Goal: Information Seeking & Learning: Find specific fact

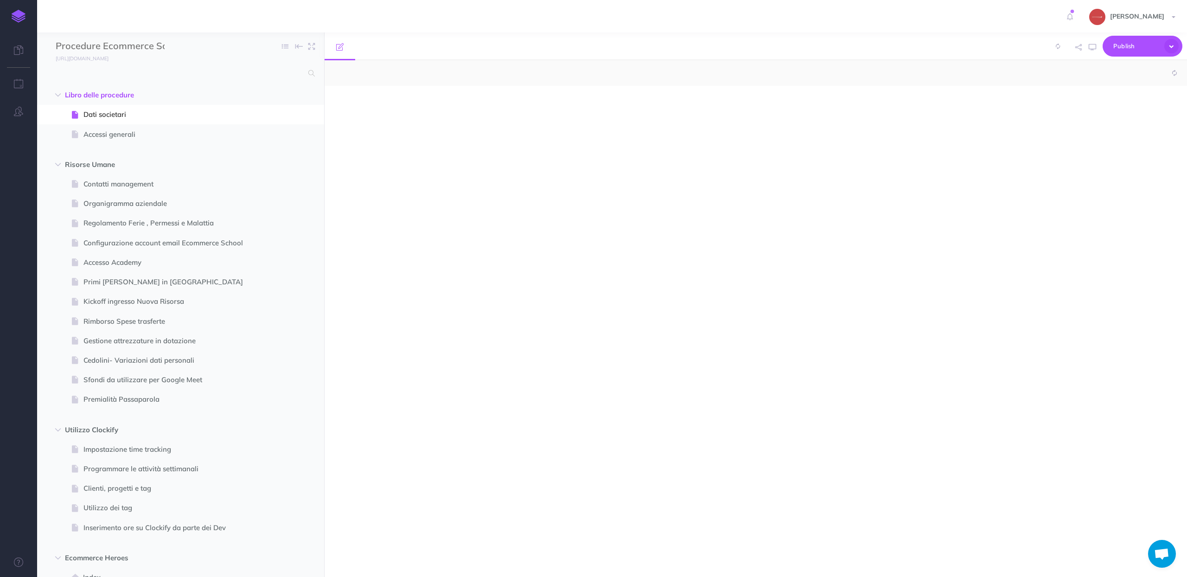
select select "null"
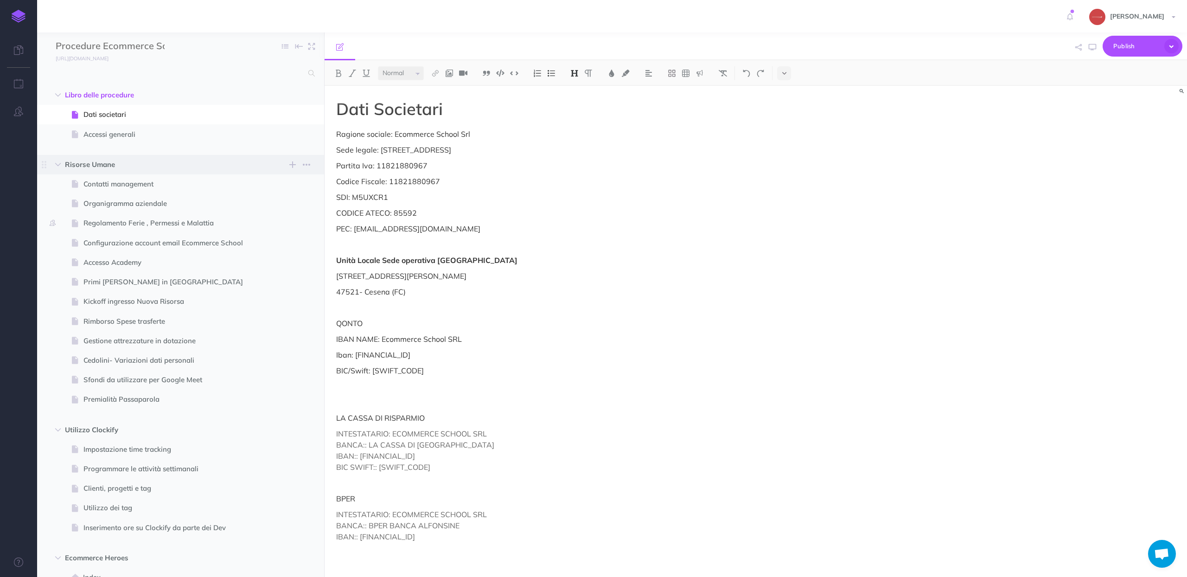
scroll to position [3849, 0]
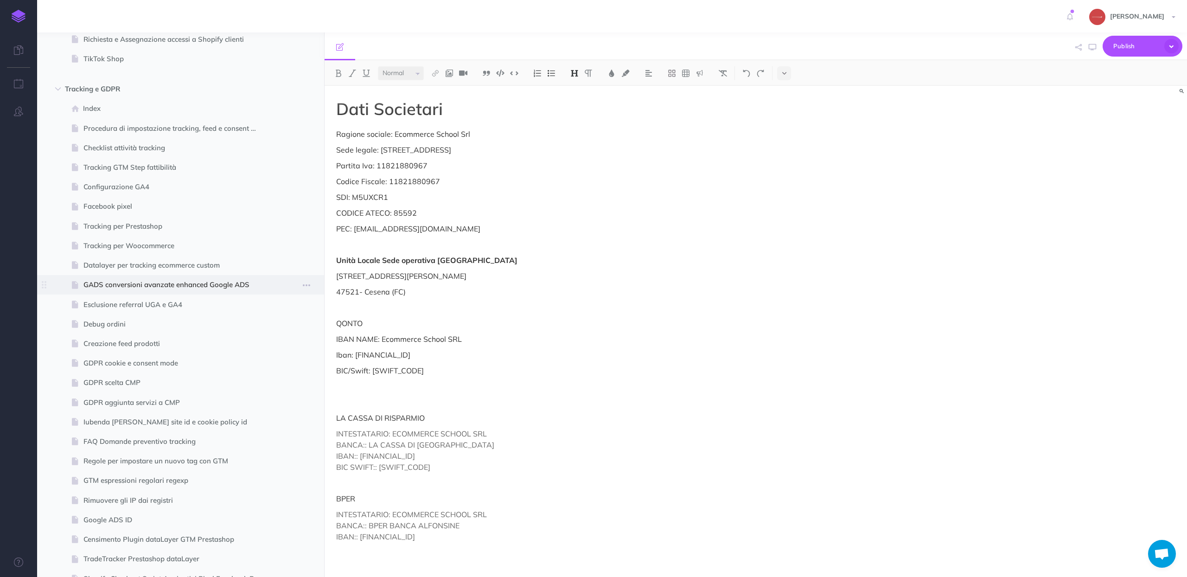
click at [139, 292] on span at bounding box center [180, 284] width 287 height 19
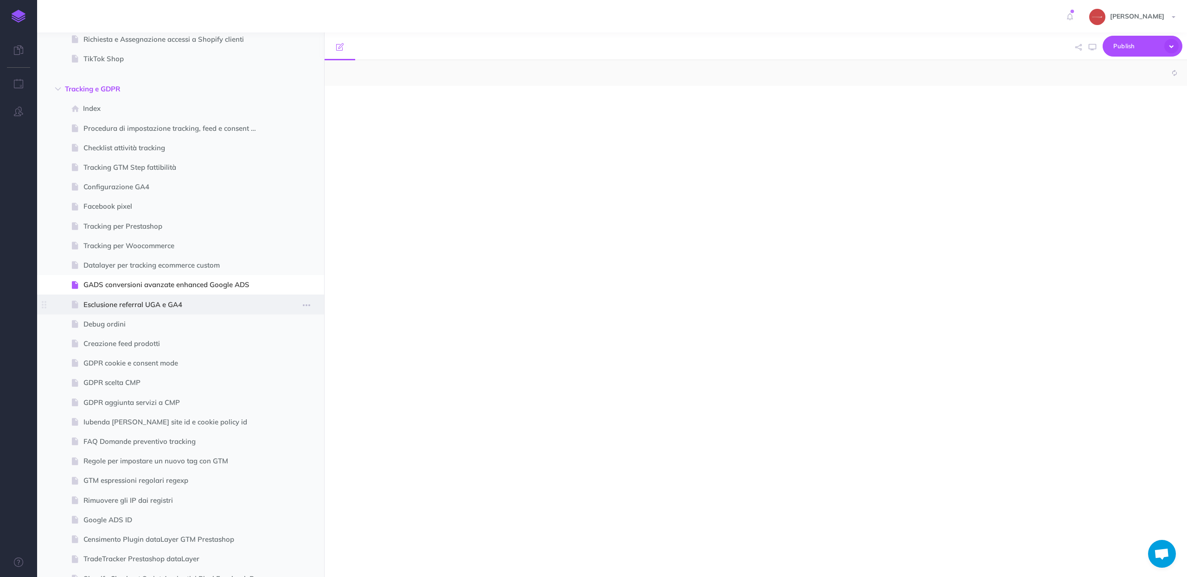
click at [165, 299] on span "Esclusione referral UGA e GA4" at bounding box center [175, 304] width 185 height 11
select select "null"
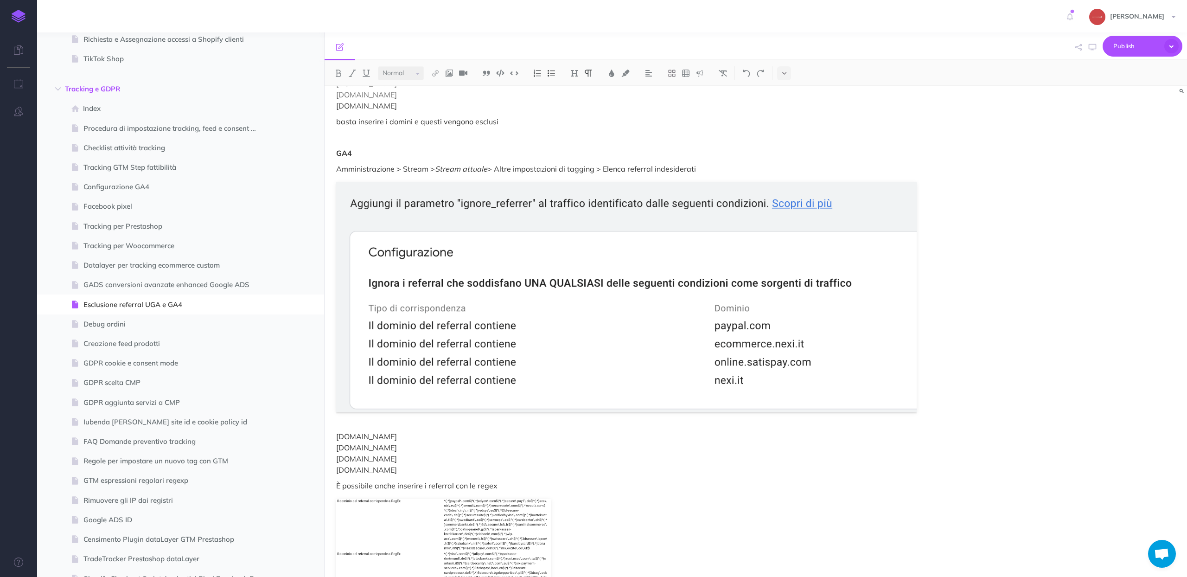
scroll to position [1920, 0]
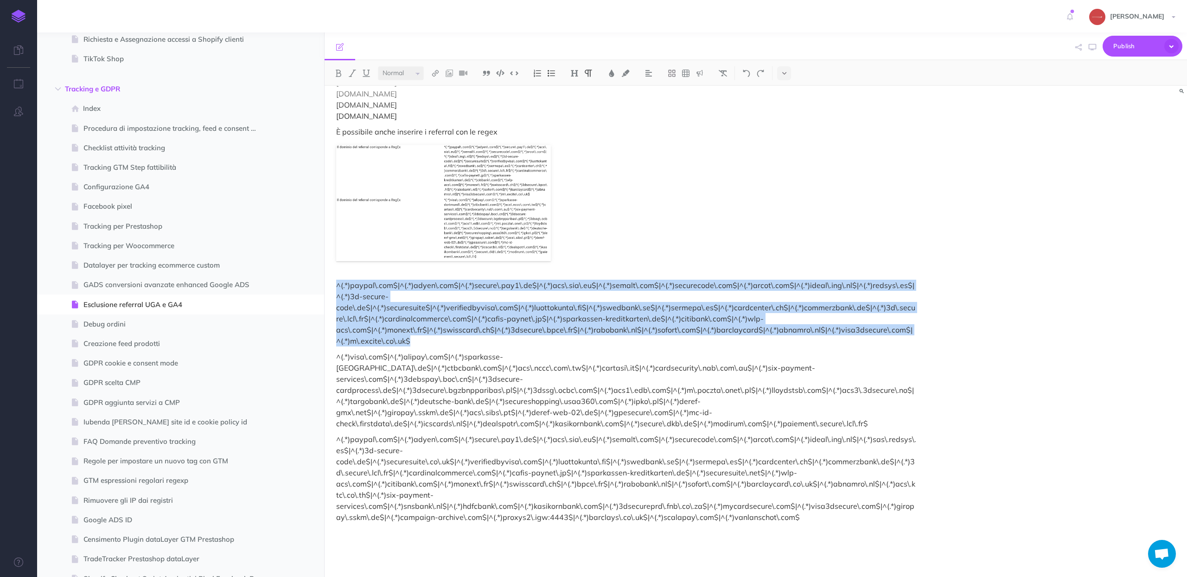
drag, startPoint x: 335, startPoint y: 286, endPoint x: 434, endPoint y: 339, distance: 112.6
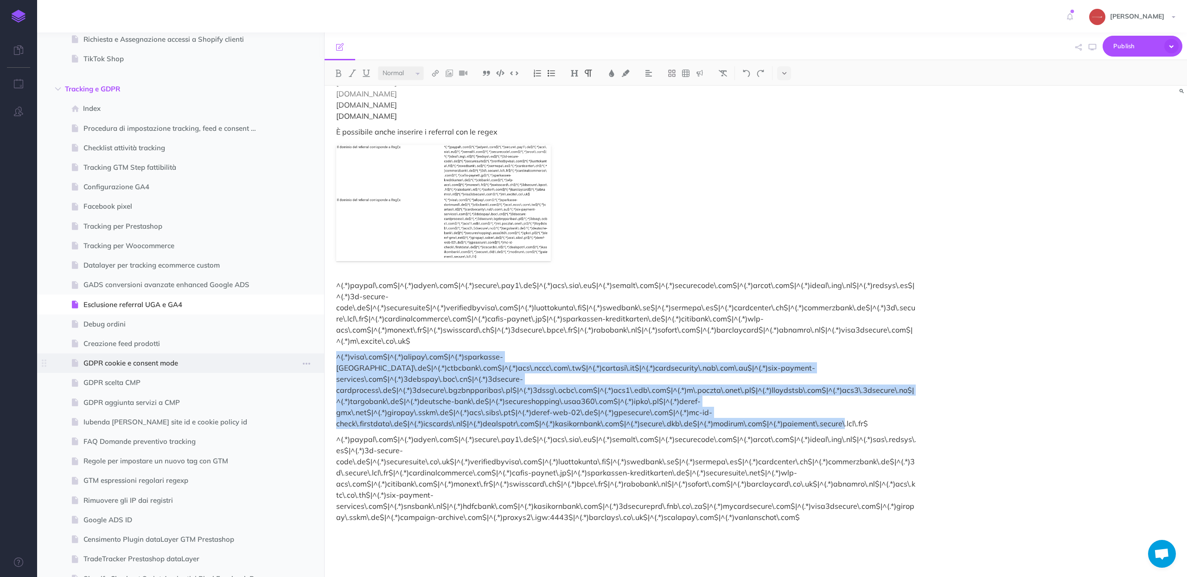
drag, startPoint x: 865, startPoint y: 410, endPoint x: 303, endPoint y: 356, distance: 564.6
click at [303, 356] on div "Procedure Ecommerce School Collapse all Expand all Expand to root folders [URL]…" at bounding box center [612, 304] width 1150 height 544
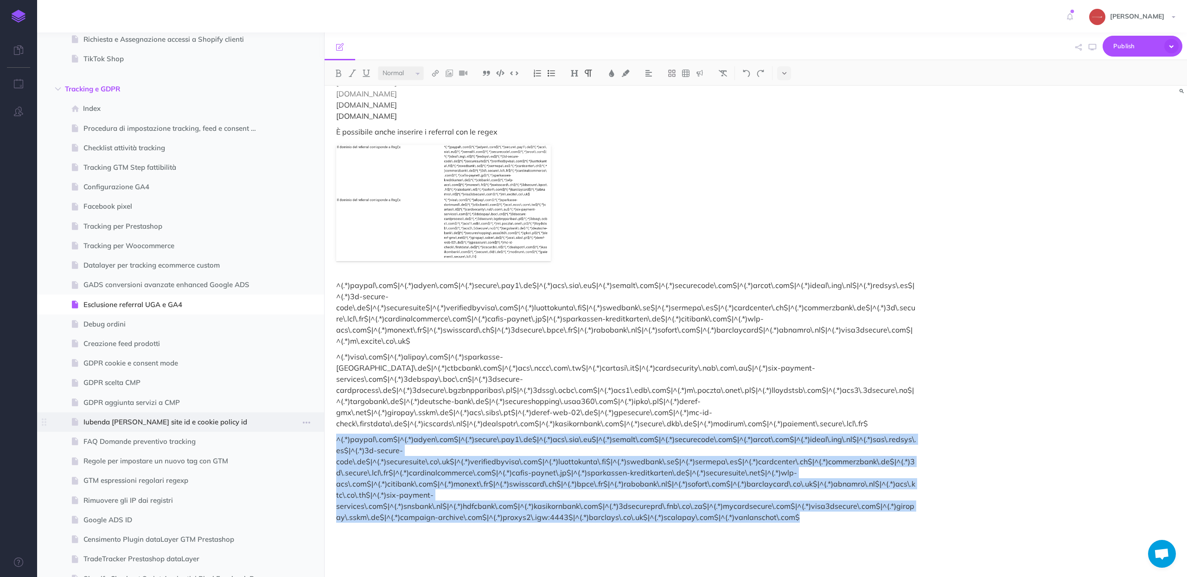
copy p "^(.*)paypal\.com$|^(.*)adyen\.com$|^(.*)secure\.pay1\.de$|^(.*)acs\.sia\.eu$|^(…"
drag, startPoint x: 798, startPoint y: 510, endPoint x: 277, endPoint y: 429, distance: 527.8
click at [277, 429] on div "Procedure Ecommerce School Collapse all Expand all Expand to root folders [URL]…" at bounding box center [612, 304] width 1150 height 544
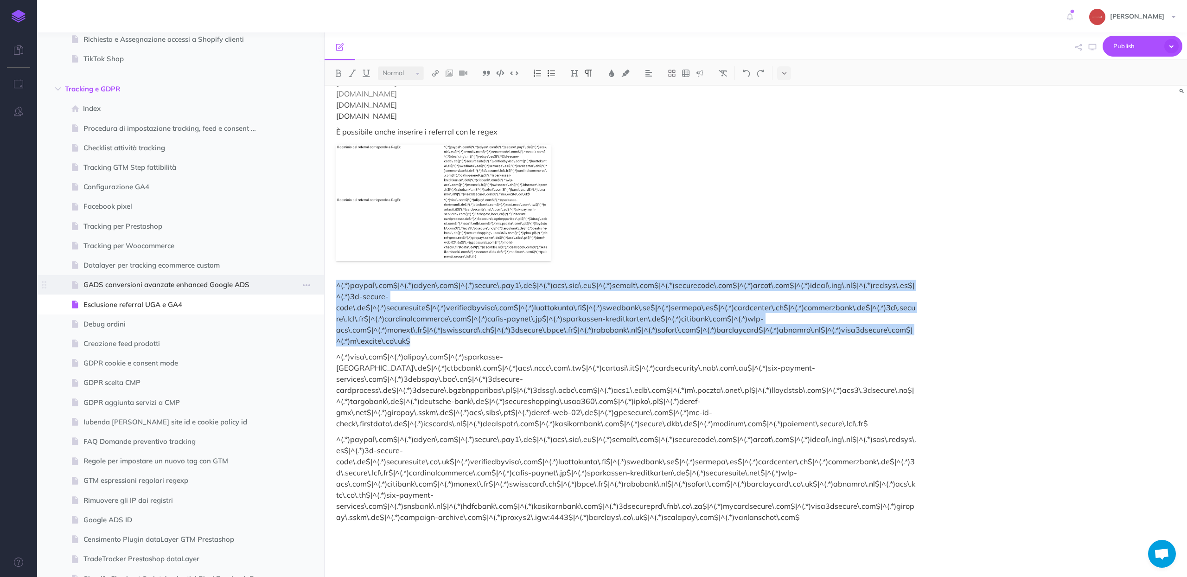
copy p "^(.*)paypal\.com$|^(.*)adyen\.com$|^(.*)secure\.pay1\.de$|^(.*)acs\.sia\.eu$|^(…"
drag, startPoint x: 408, startPoint y: 344, endPoint x: 315, endPoint y: 287, distance: 109.6
click at [315, 287] on div "Procedure Ecommerce School Collapse all Expand all Expand to root folders [URL]…" at bounding box center [612, 304] width 1150 height 544
click at [450, 366] on p "^(.*)visa\.com$|^(.*)alipay\.com$|^(.*)sparkasse-[GEOGRAPHIC_DATA]\.de$|^(.*)ct…" at bounding box center [626, 390] width 580 height 78
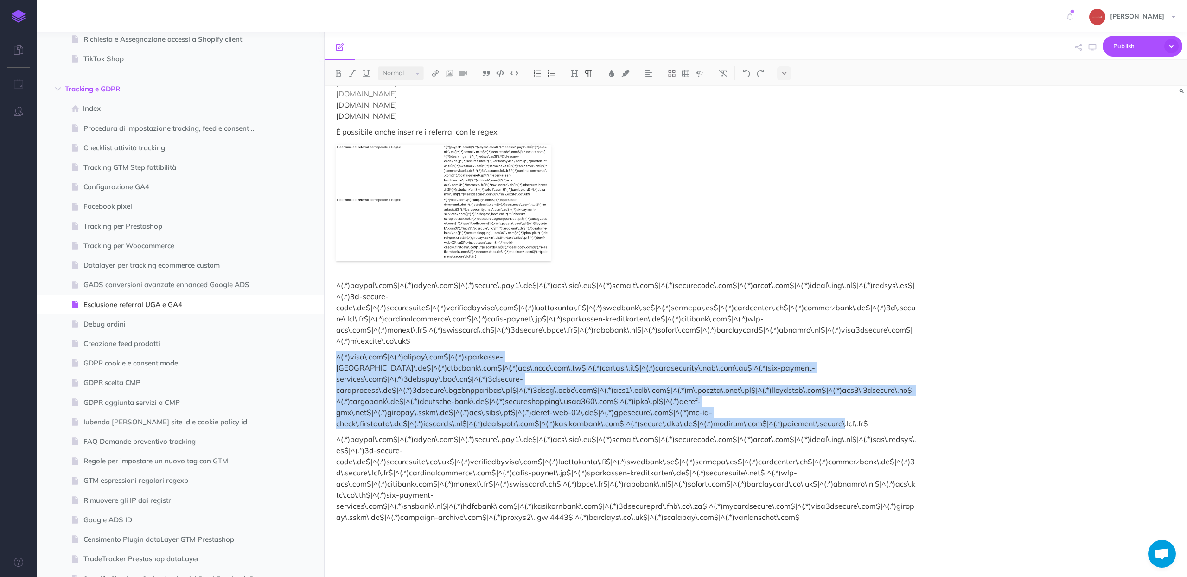
copy p "^(.*)visa\.com$|^(.*)alipay\.com$|^(.*)sparkasse-[GEOGRAPHIC_DATA]\.de$|^(.*)ct…"
drag, startPoint x: 333, startPoint y: 353, endPoint x: 895, endPoint y: 408, distance: 565.0
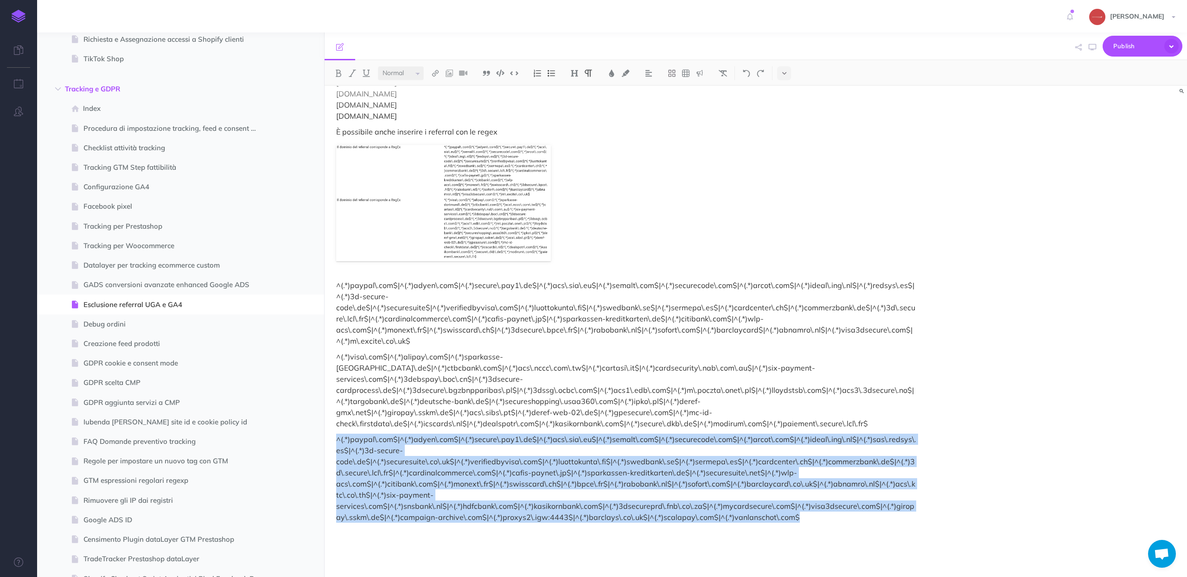
copy p "^(.*)paypal\.com$|^(.*)adyen\.com$|^(.*)secure\.pay1\.de$|^(.*)acs\.sia\.eu$|^(…"
drag, startPoint x: 333, startPoint y: 428, endPoint x: 821, endPoint y: 503, distance: 493.5
